Goal: Find specific page/section

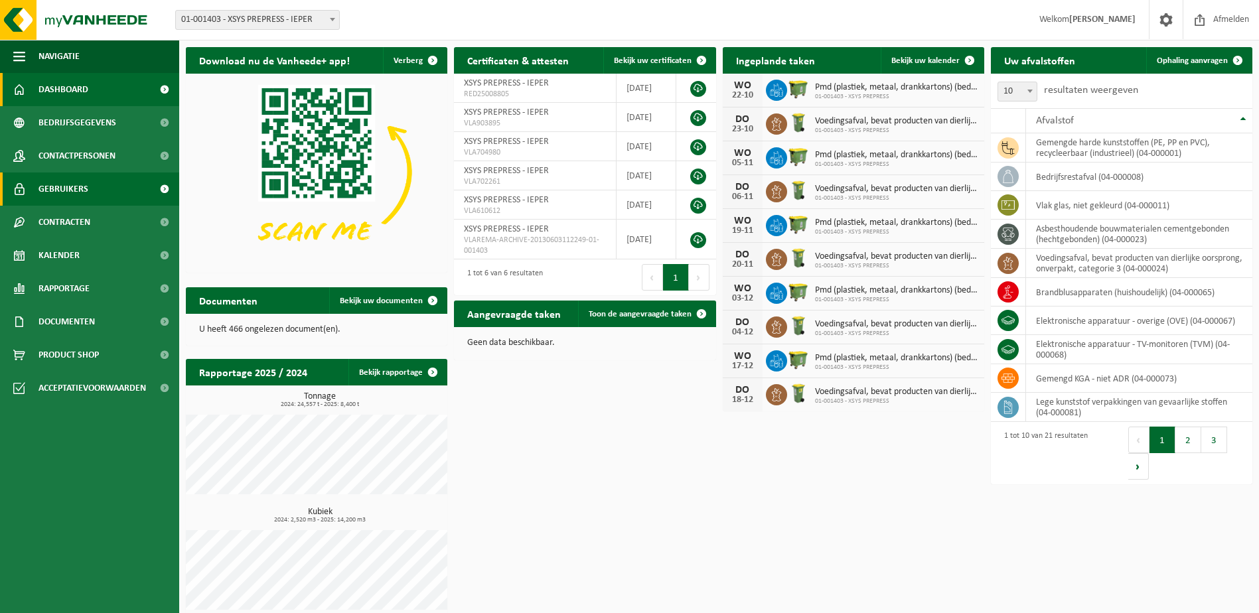
click at [74, 191] on span "Gebruikers" at bounding box center [64, 189] width 50 height 33
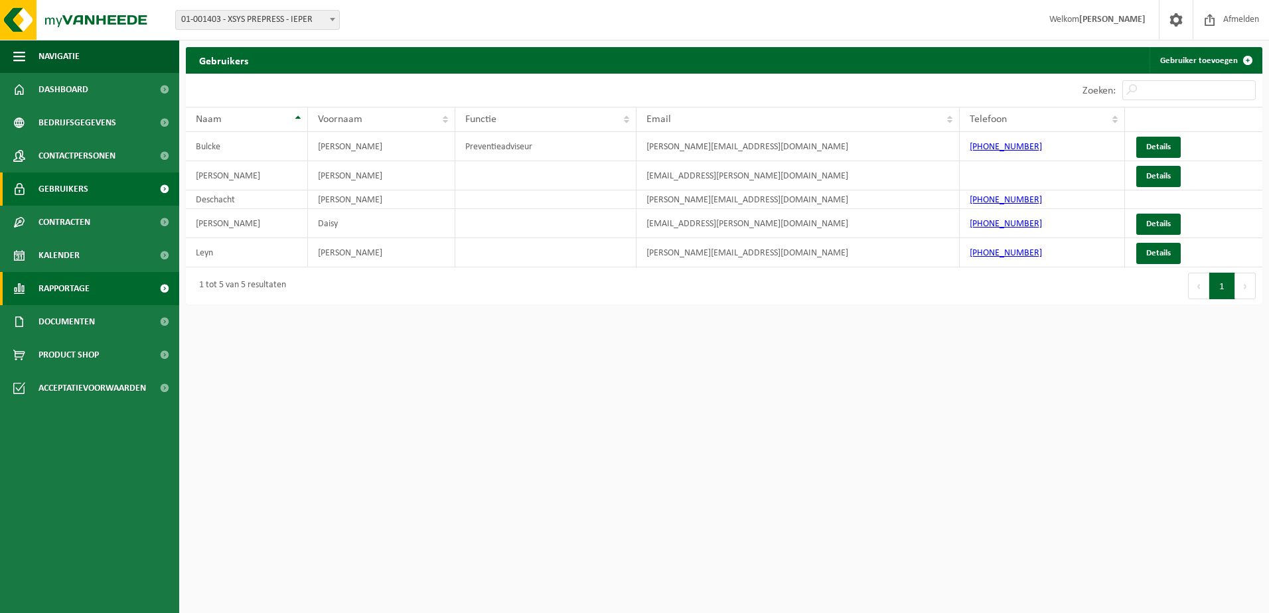
click at [49, 287] on span "Rapportage" at bounding box center [64, 288] width 51 height 33
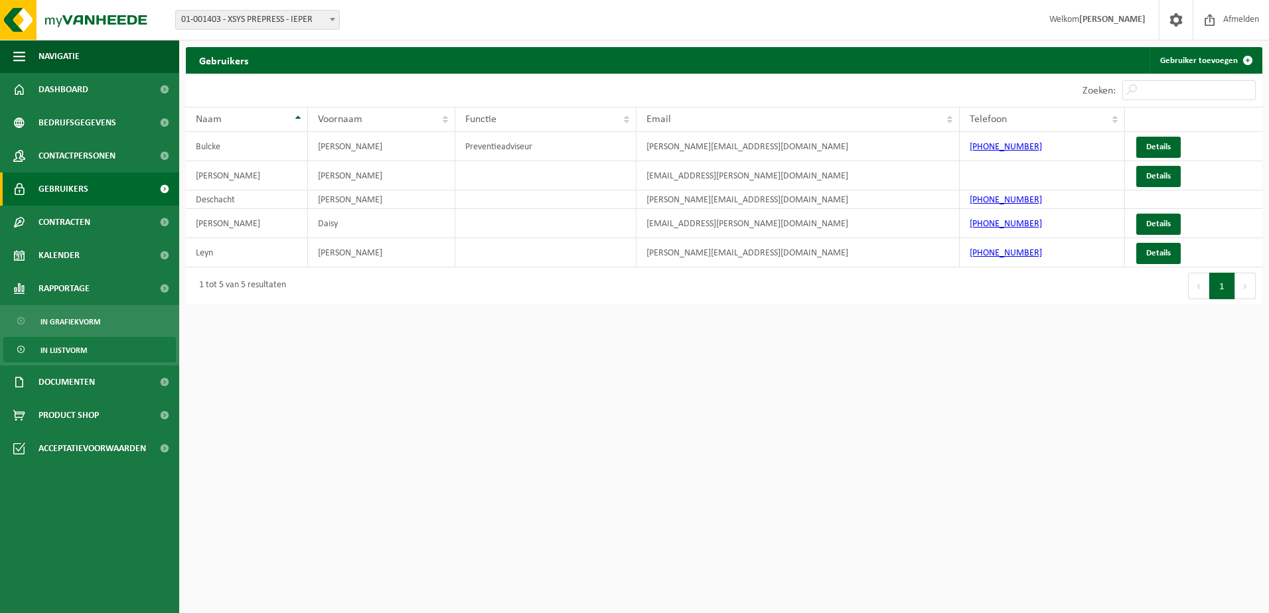
click at [63, 350] on span "In lijstvorm" at bounding box center [63, 350] width 46 height 25
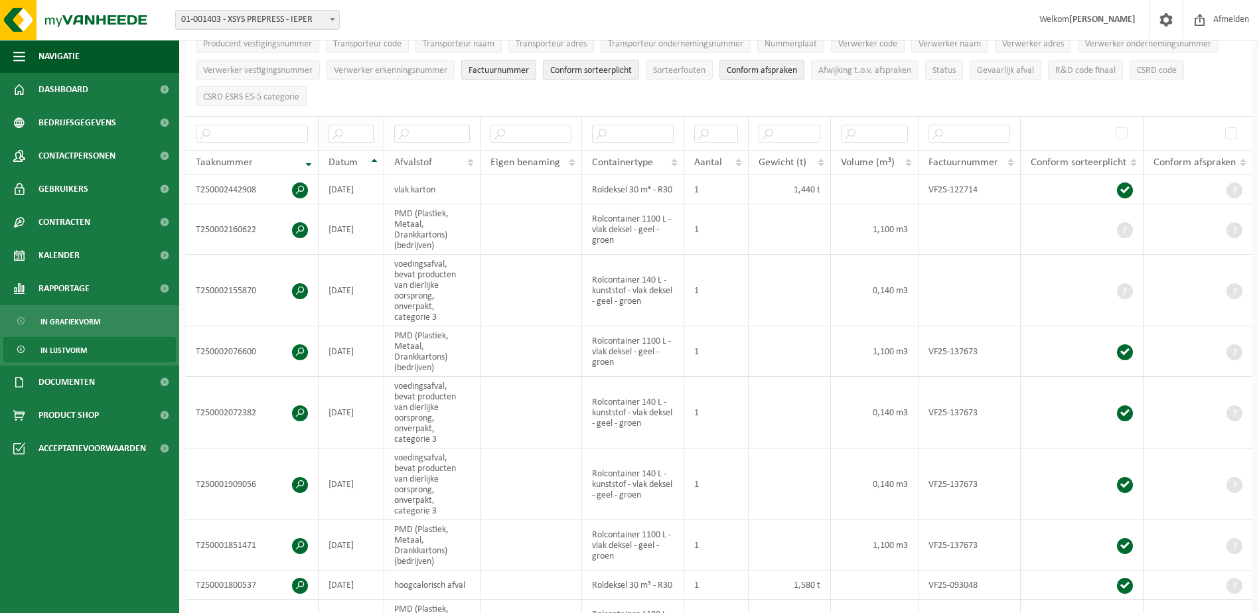
scroll to position [199, 0]
